Goal: Task Accomplishment & Management: Manage account settings

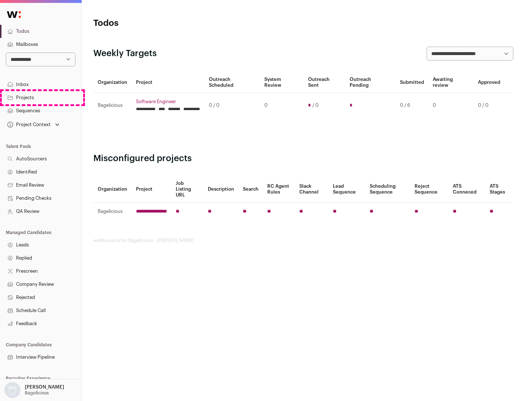
click at [40, 97] on link "Projects" at bounding box center [40, 97] width 81 height 13
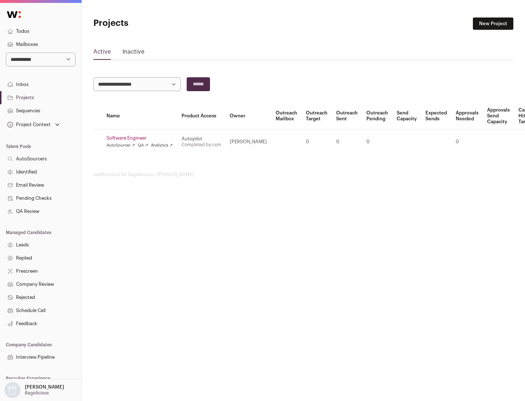
click at [142, 138] on link "Software Engineer" at bounding box center [139, 138] width 66 height 6
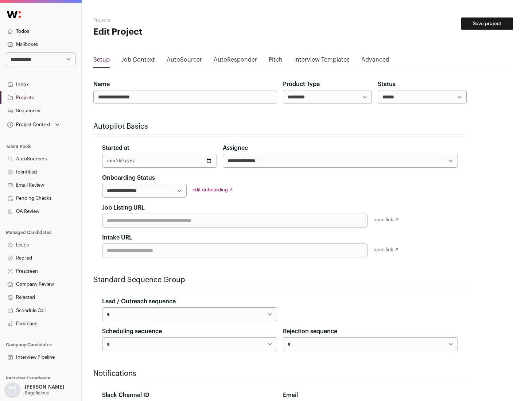
click at [487, 24] on button "Save project" at bounding box center [487, 23] width 52 height 12
